Goal: Task Accomplishment & Management: Use online tool/utility

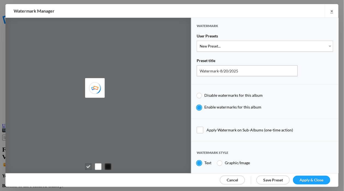
type input "[PERSON_NAME]"
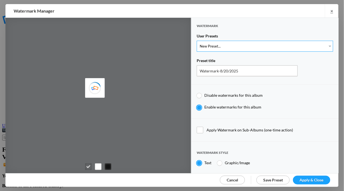
click at [326, 47] on select "New Preset..." at bounding box center [265, 46] width 137 height 11
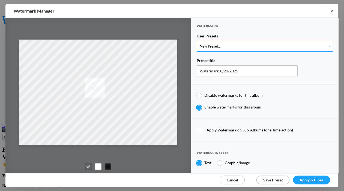
select select "1: Object"
click at [197, 41] on select "New Preset... WhiteCPwatermark BlackCPwatermark capBLACK CAPWHITE GIFWHITE GIFB…" at bounding box center [265, 46] width 137 height 11
type input "WhiteCPwatermark"
radio input "false"
radio input "true"
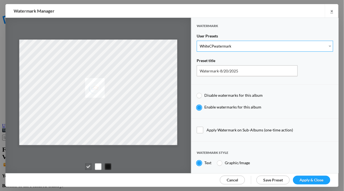
type input "41"
radio input "true"
radio input "false"
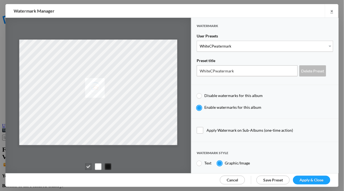
click at [307, 177] on link "Apply & Close" at bounding box center [311, 180] width 37 height 9
